Goal: Information Seeking & Learning: Learn about a topic

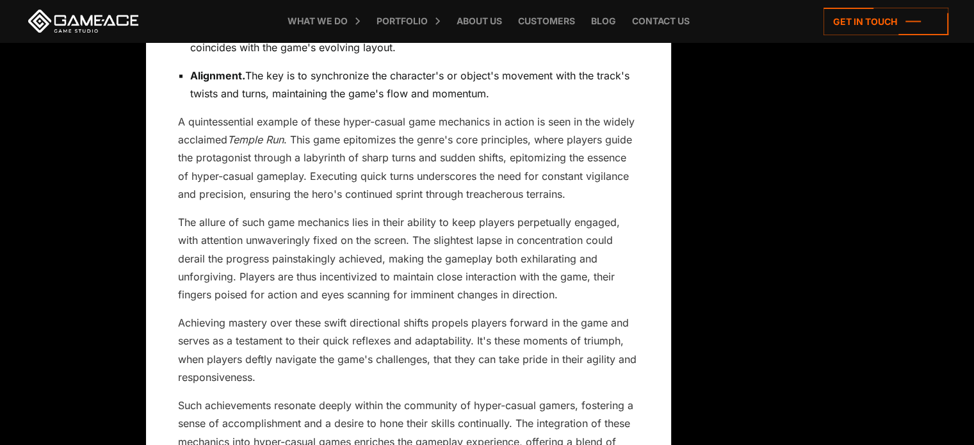
scroll to position [2833, 0]
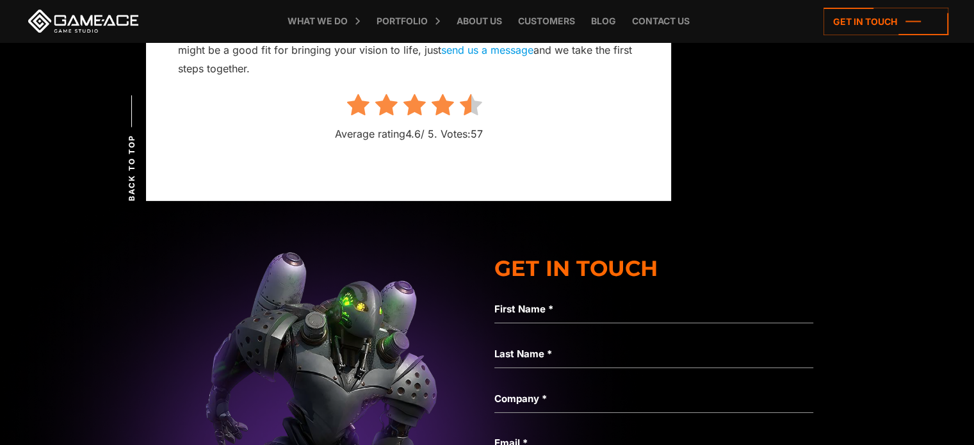
scroll to position [4011, 0]
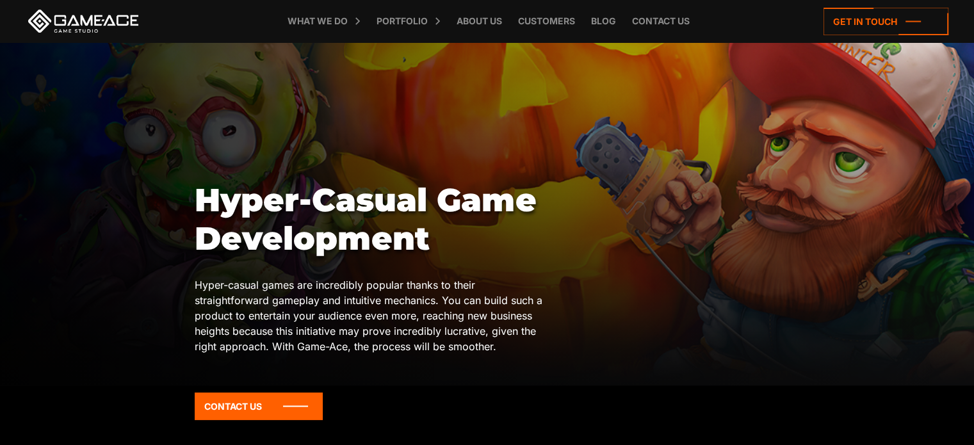
scroll to position [45, 0]
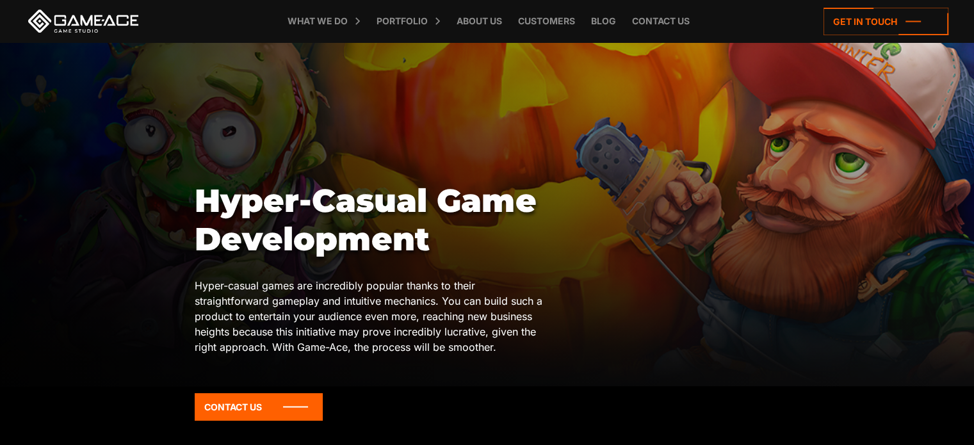
drag, startPoint x: 441, startPoint y: 243, endPoint x: 187, endPoint y: 208, distance: 255.9
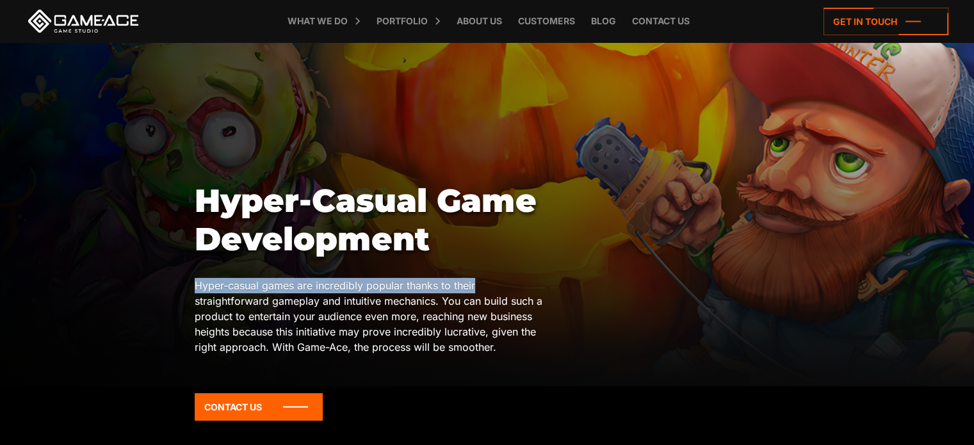
drag, startPoint x: 187, startPoint y: 208, endPoint x: 425, endPoint y: 227, distance: 238.3
click at [425, 227] on div "Hyper-Casual Game Development Hyper-casual games are incredibly popular thanks …" at bounding box center [487, 316] width 682 height 268
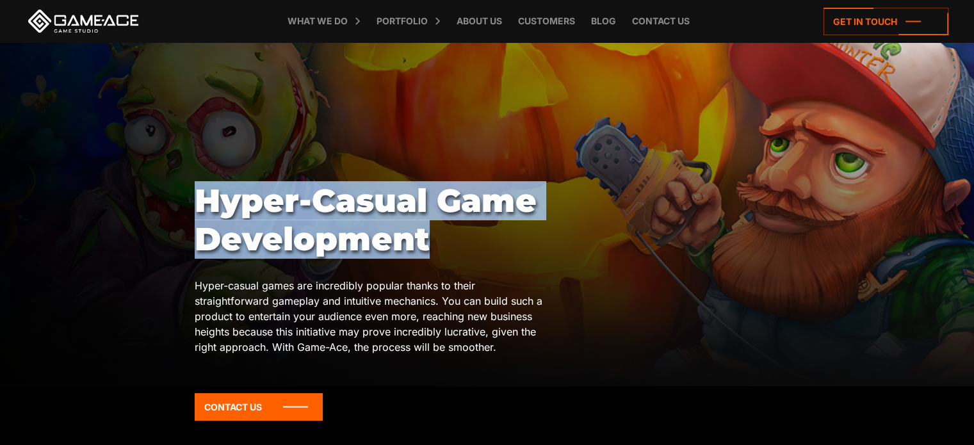
drag, startPoint x: 195, startPoint y: 195, endPoint x: 441, endPoint y: 241, distance: 249.6
click at [441, 241] on h1 "Hyper-Casual Game Development" at bounding box center [370, 220] width 351 height 77
copy h1 "Hyper-Casual Game Development"
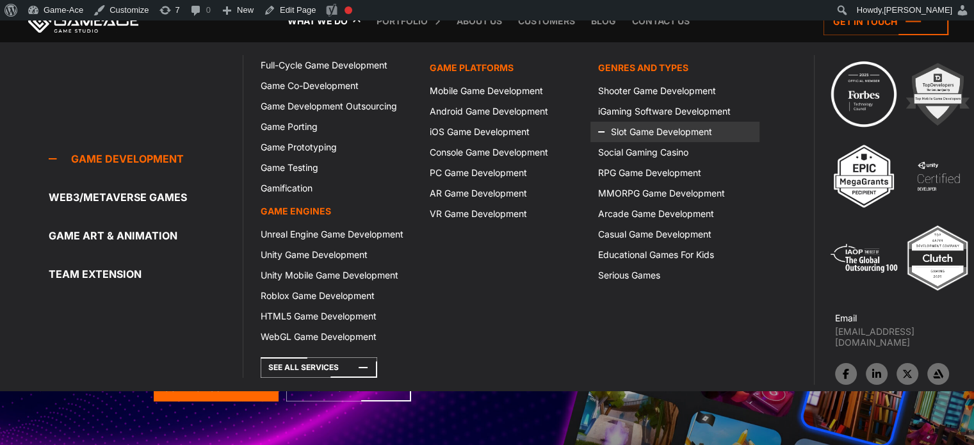
click at [643, 134] on link "Slot Game Development" at bounding box center [674, 132] width 168 height 20
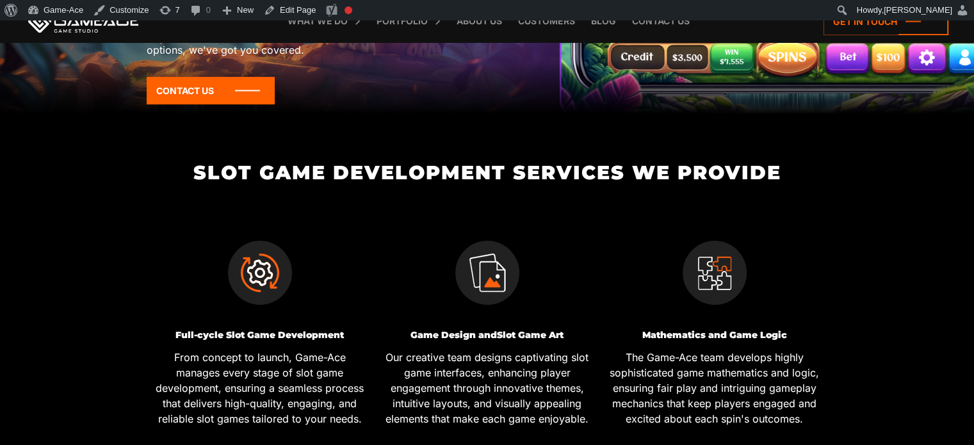
scroll to position [373, 0]
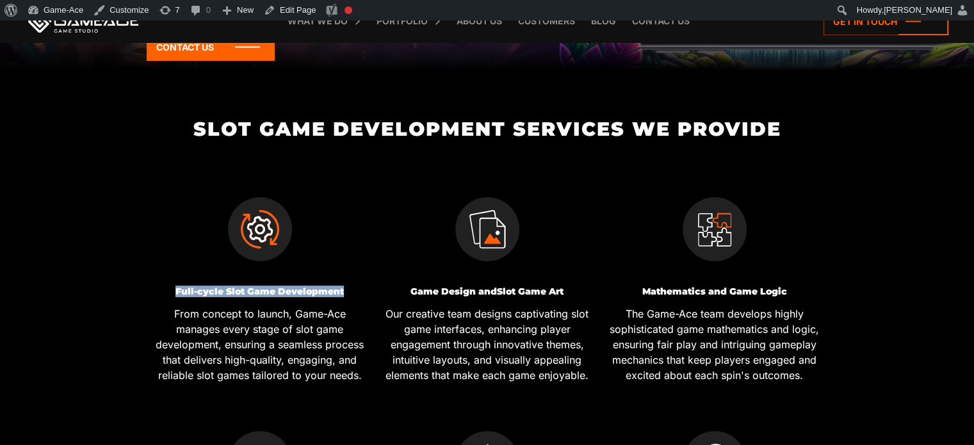
drag, startPoint x: 355, startPoint y: 286, endPoint x: 161, endPoint y: 293, distance: 194.8
click at [161, 293] on h3 "Full-cycle Slot Game Development" at bounding box center [260, 292] width 218 height 10
copy h3 "Full-cycle Slot Game Development"
click at [296, 11] on link "Edit Page" at bounding box center [290, 10] width 62 height 20
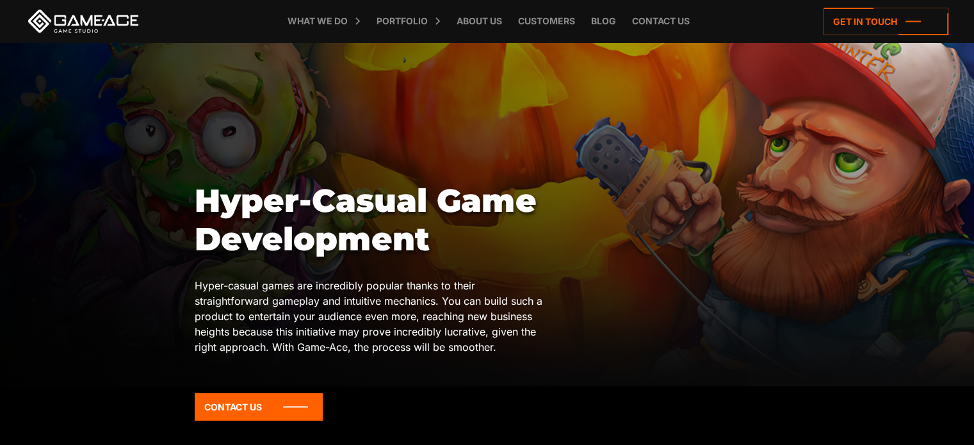
click at [499, 99] on div at bounding box center [487, 191] width 974 height 389
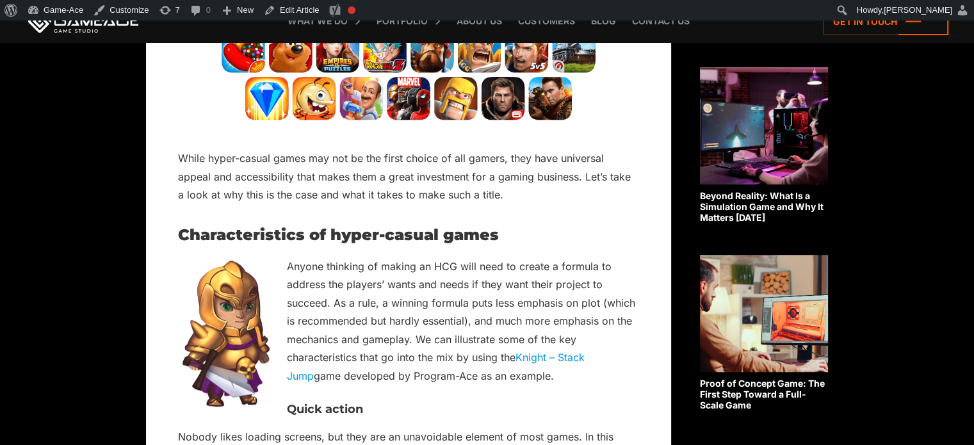
scroll to position [912, 0]
click at [585, 351] on link "Knight – Stack Jump" at bounding box center [436, 366] width 298 height 31
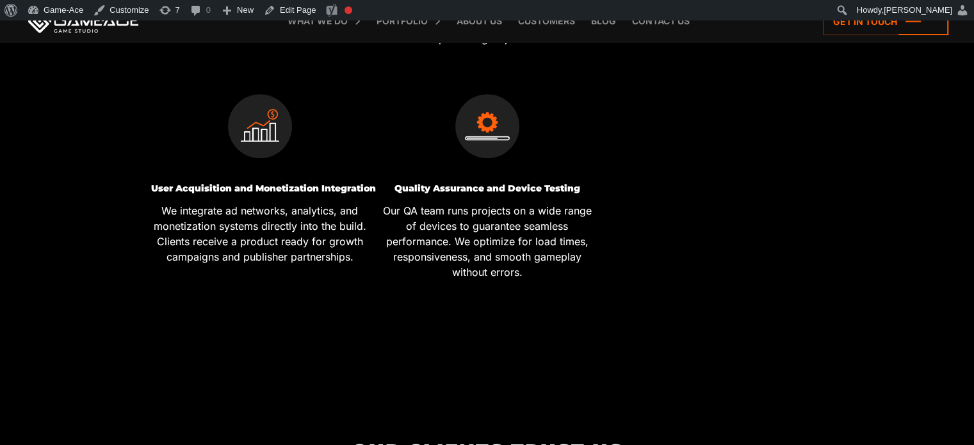
scroll to position [922, 0]
